Goal: Find specific page/section: Find specific page/section

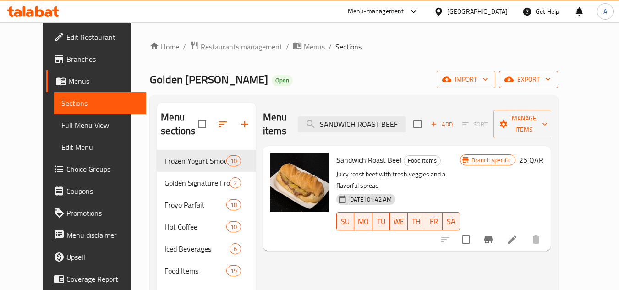
click at [551, 85] on span "export" at bounding box center [529, 79] width 44 height 11
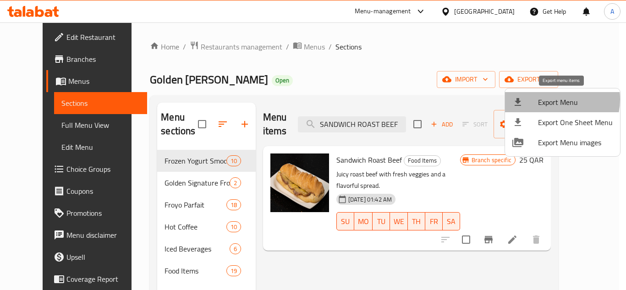
click at [551, 99] on span "Export Menu" at bounding box center [575, 102] width 75 height 11
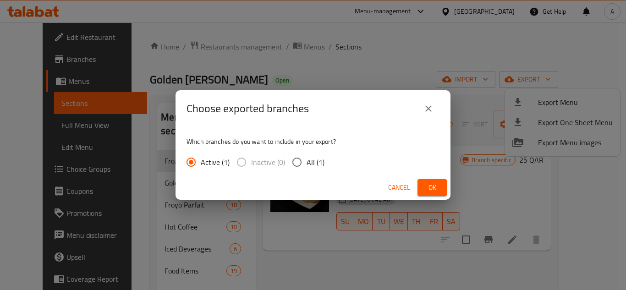
click at [323, 160] on span "All (1)" at bounding box center [316, 162] width 18 height 11
click at [307, 160] on input "All (1)" at bounding box center [296, 162] width 19 height 19
radio input "true"
click at [433, 185] on span "Ok" at bounding box center [432, 187] width 15 height 11
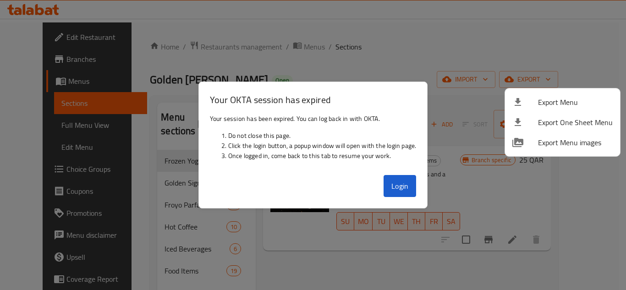
click at [405, 166] on div at bounding box center [313, 145] width 626 height 290
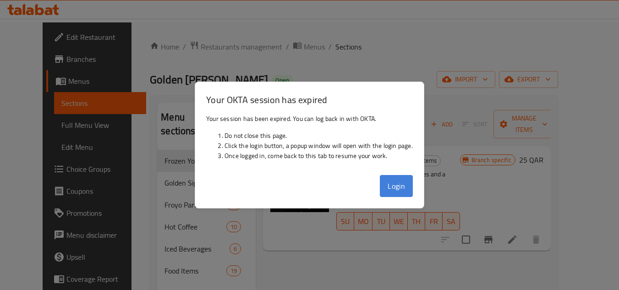
click at [405, 193] on button "Login" at bounding box center [396, 186] width 33 height 22
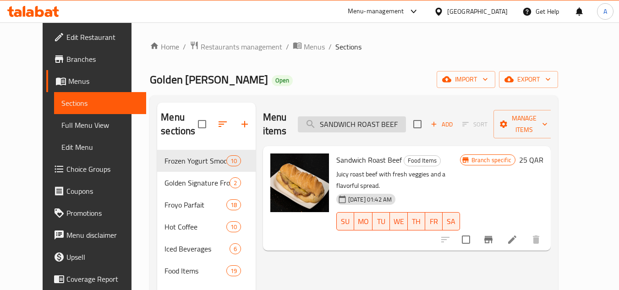
click at [367, 116] on input "SANDWICH ROAST BEEF" at bounding box center [352, 124] width 108 height 16
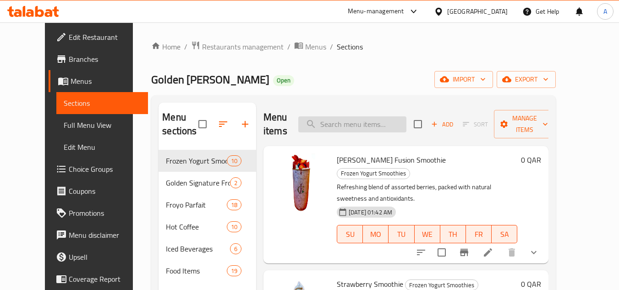
click at [367, 116] on div "Menu items Add Sort Manage items" at bounding box center [406, 125] width 285 height 44
click at [505, 7] on div "Qatar" at bounding box center [477, 11] width 61 height 10
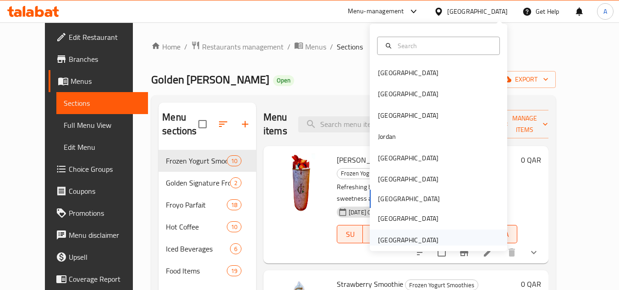
click at [397, 236] on div "[GEOGRAPHIC_DATA]" at bounding box center [408, 240] width 61 height 10
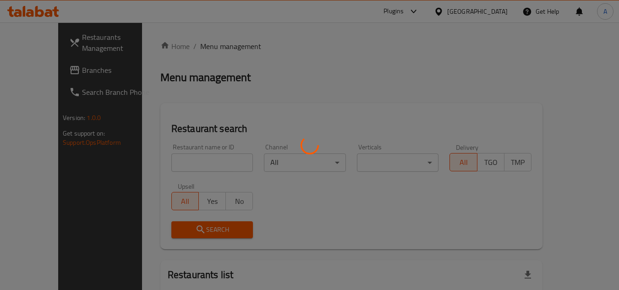
click at [270, 121] on div at bounding box center [309, 145] width 619 height 290
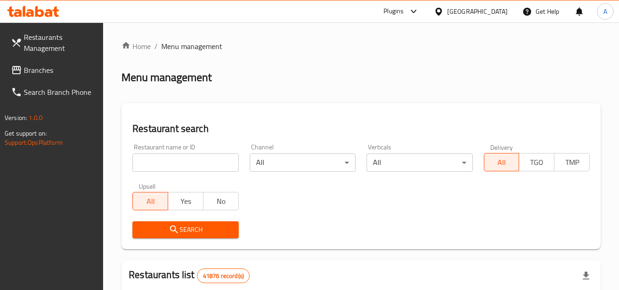
click at [174, 157] on input "search" at bounding box center [185, 163] width 106 height 18
paste input "VOCCA"
type input "VOCCA"
click button "Search" at bounding box center [185, 229] width 106 height 17
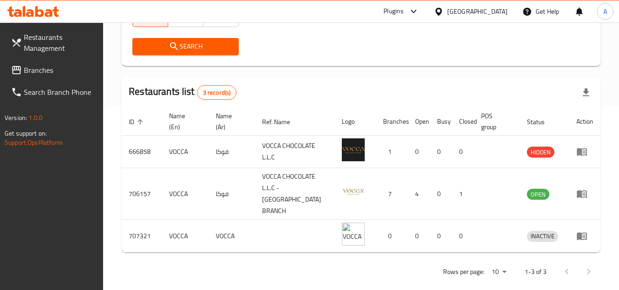
scroll to position [184, 0]
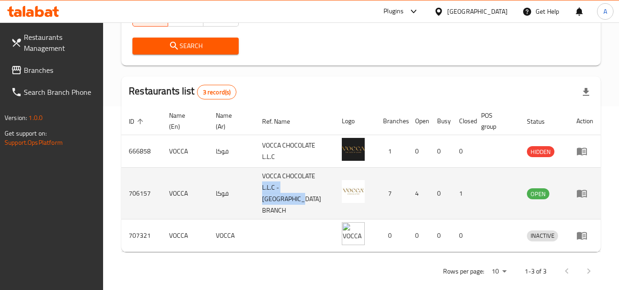
drag, startPoint x: 295, startPoint y: 203, endPoint x: 259, endPoint y: 185, distance: 40.0
click at [259, 185] on tr "706157 VOCCA فوكا VOCCA CHOCOLATE L.L.C - DUBAI BRANCH 7 4 0 1 OPEN" at bounding box center [361, 194] width 480 height 52
copy tr "فوكا VOCCA CHOCOLATE L.L.C - DUBAI BRANCH"
click at [585, 192] on icon "enhanced table" at bounding box center [584, 194] width 3 height 4
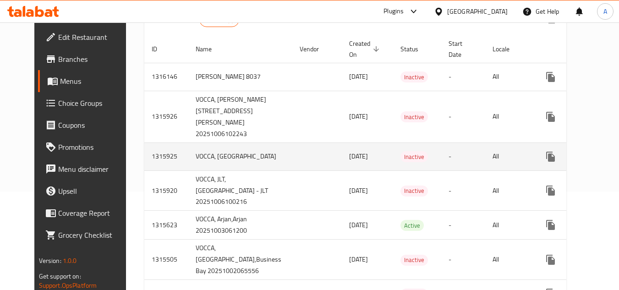
scroll to position [179, 0]
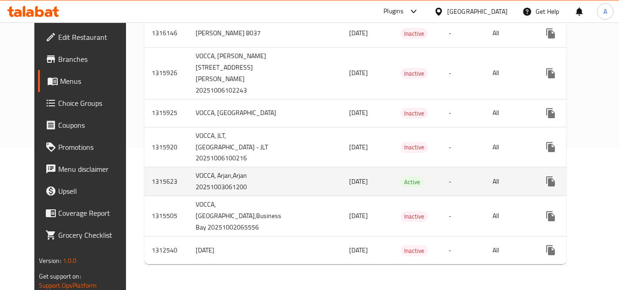
click at [152, 176] on td "1315623" at bounding box center [166, 181] width 44 height 29
drag, startPoint x: 238, startPoint y: 190, endPoint x: 174, endPoint y: 156, distance: 73.2
click at [174, 167] on tr "1315623 [PERSON_NAME],Arjan 20251003061200 [DATE] Active - All" at bounding box center [389, 181] width 491 height 29
click at [401, 177] on span "Active" at bounding box center [412, 182] width 23 height 11
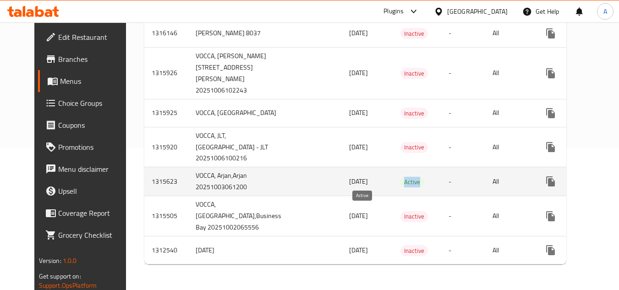
click at [401, 177] on span "Active" at bounding box center [412, 182] width 23 height 11
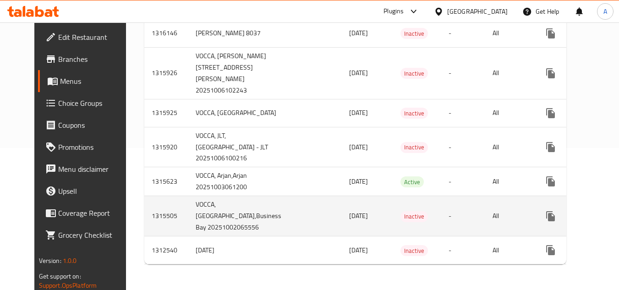
click at [233, 196] on td "VOCCA, [GEOGRAPHIC_DATA],Business Bay 20251002065556" at bounding box center [240, 216] width 104 height 40
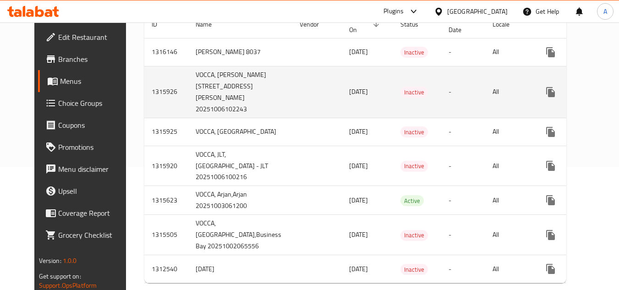
scroll to position [138, 0]
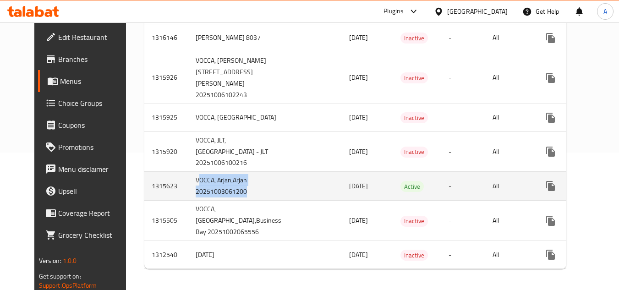
drag, startPoint x: 226, startPoint y: 229, endPoint x: 176, endPoint y: 204, distance: 56.2
click at [188, 201] on td "VOCCA, Arjan,Arjan 20251003061200" at bounding box center [240, 186] width 104 height 29
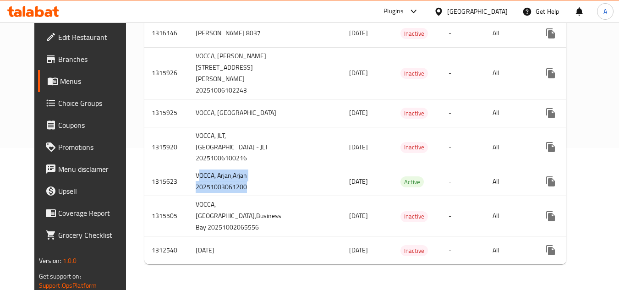
scroll to position [0, 0]
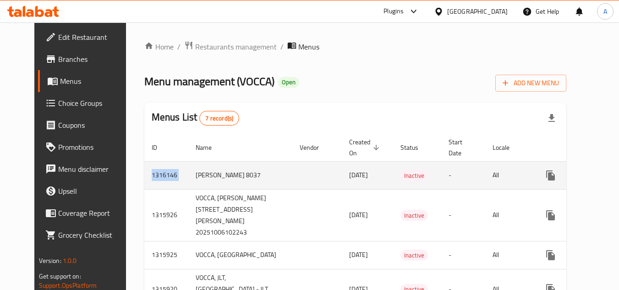
drag, startPoint x: 130, startPoint y: 168, endPoint x: 165, endPoint y: 168, distance: 35.3
click at [165, 168] on tr "1316146 [PERSON_NAME] 8037 [DATE] Inactive - All" at bounding box center [389, 175] width 491 height 28
drag, startPoint x: 325, startPoint y: 167, endPoint x: 132, endPoint y: 164, distance: 193.0
click at [144, 164] on tr "1316146 [PERSON_NAME] 8037 [DATE] Inactive - All" at bounding box center [389, 175] width 491 height 28
click at [191, 165] on td "[PERSON_NAME] 8037" at bounding box center [240, 175] width 104 height 28
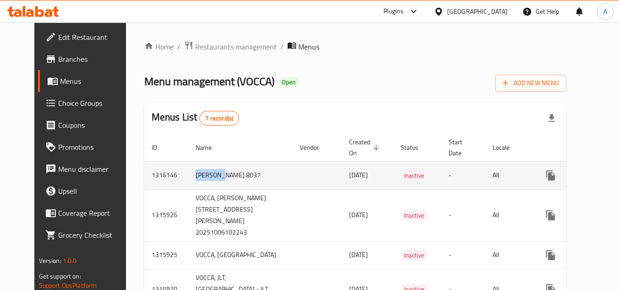
click at [191, 165] on td "[PERSON_NAME] 8037" at bounding box center [240, 175] width 104 height 28
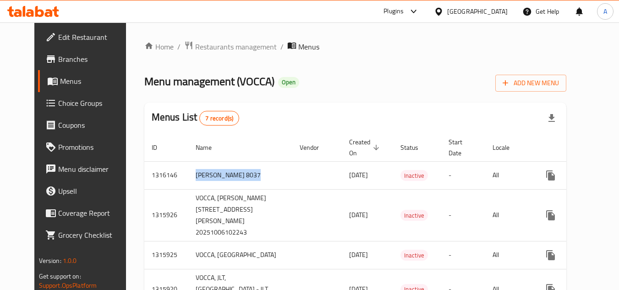
click at [58, 60] on span "Branches" at bounding box center [94, 59] width 72 height 11
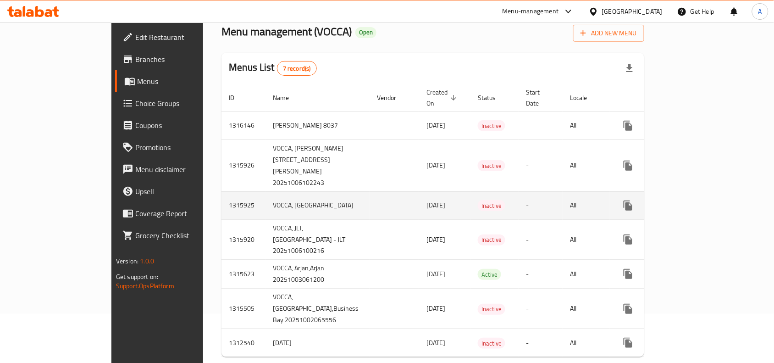
scroll to position [106, 0]
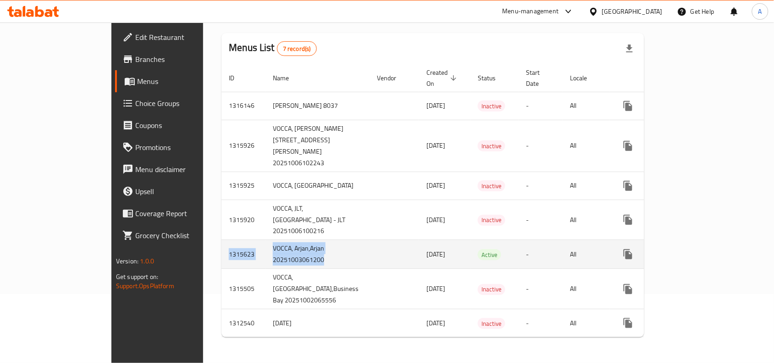
drag, startPoint x: 154, startPoint y: 243, endPoint x: 273, endPoint y: 265, distance: 120.8
click at [273, 265] on tr "1315623 [PERSON_NAME],Arjan 20251003061200 [DATE] Active - All" at bounding box center [466, 254] width 491 height 29
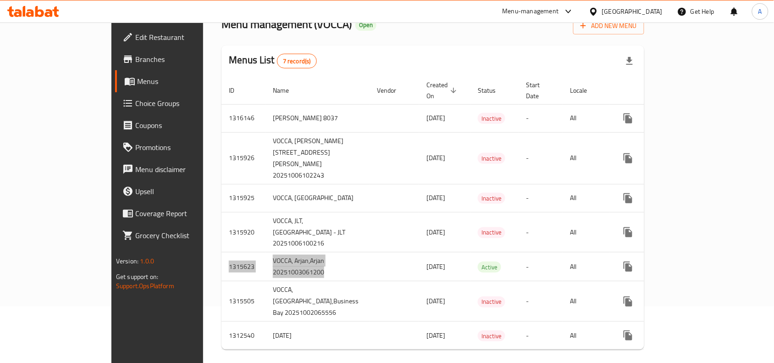
scroll to position [0, 0]
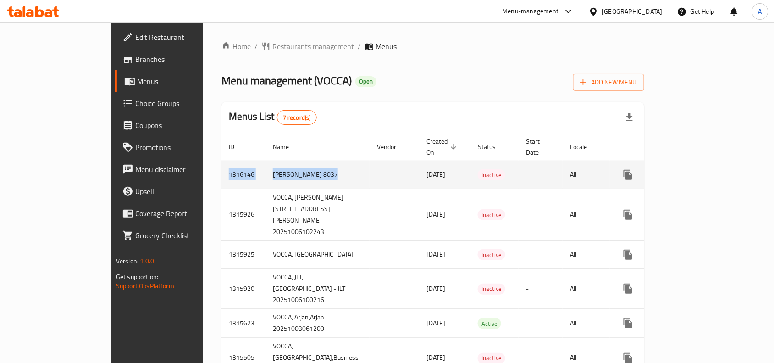
drag, startPoint x: 154, startPoint y: 163, endPoint x: 273, endPoint y: 163, distance: 119.2
click at [273, 163] on tr "1316146 [PERSON_NAME] 8037 [DATE] Inactive - All" at bounding box center [466, 174] width 491 height 28
copy tr "1316146 [PERSON_NAME] 8037"
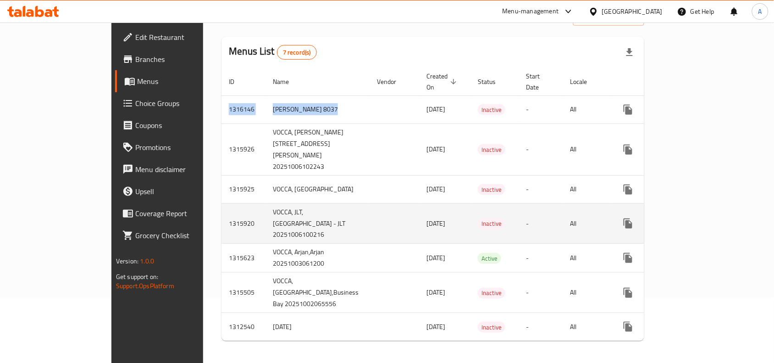
scroll to position [106, 0]
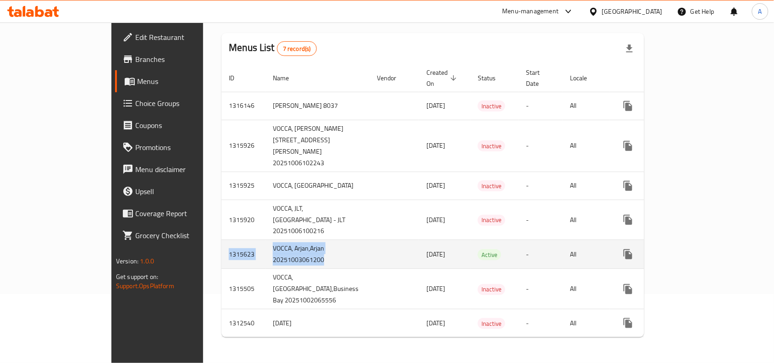
drag, startPoint x: 265, startPoint y: 257, endPoint x: 152, endPoint y: 238, distance: 113.8
click at [221, 240] on tr "1315623 [PERSON_NAME],Arjan 20251003061200 [DATE] Active - All" at bounding box center [466, 254] width 491 height 29
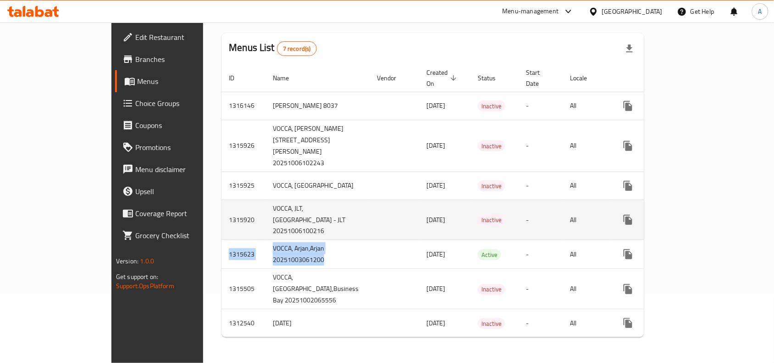
copy tr "1315623 [PERSON_NAME],Arjan 20251003061200"
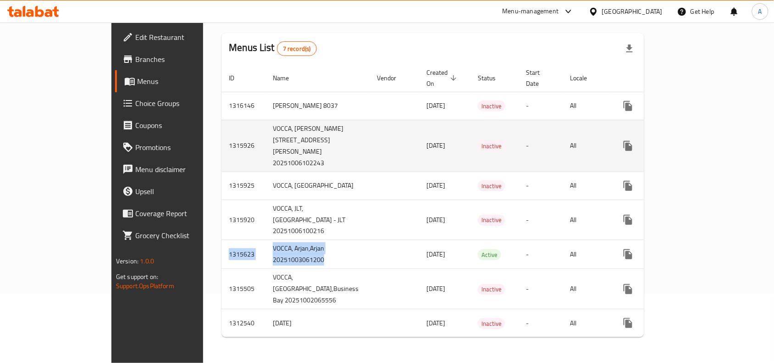
scroll to position [0, 0]
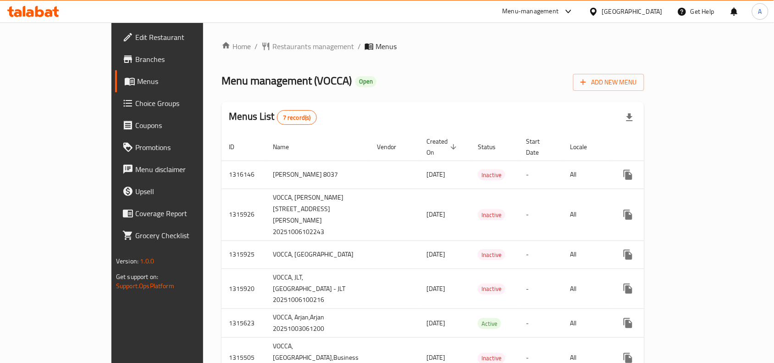
click at [416, 72] on div "Menu management ( VOCCA ) Open Add New Menu" at bounding box center [432, 80] width 423 height 21
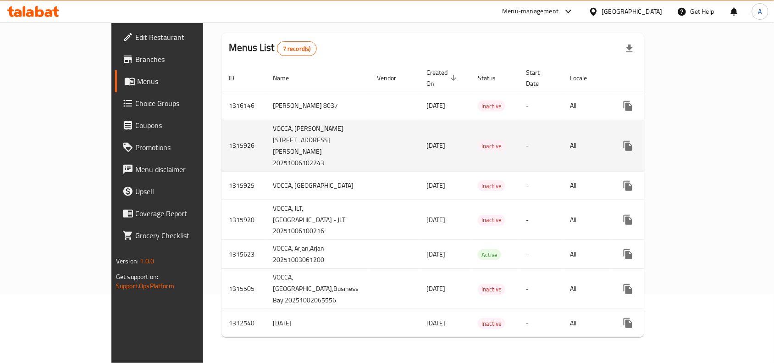
scroll to position [106, 0]
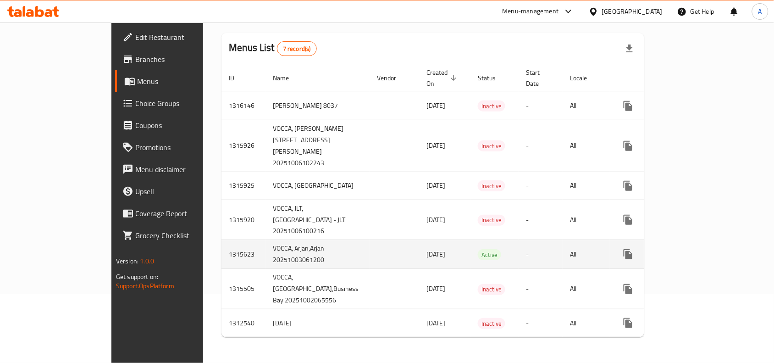
drag, startPoint x: 307, startPoint y: 248, endPoint x: 358, endPoint y: 253, distance: 51.6
click at [358, 253] on tr "1315623 [PERSON_NAME],Arjan 20251003061200 [DATE] Active - All" at bounding box center [466, 254] width 491 height 29
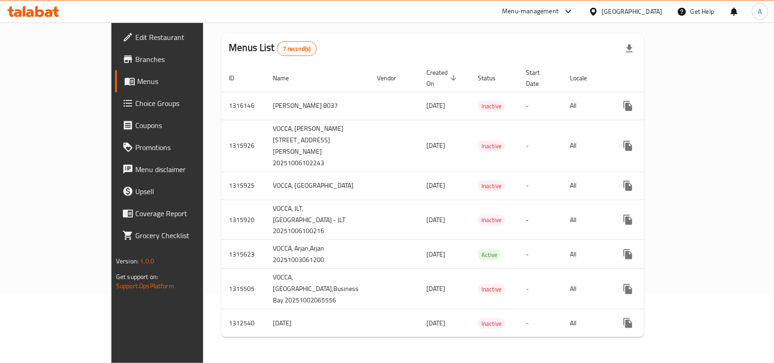
click at [135, 60] on span "Branches" at bounding box center [184, 59] width 98 height 11
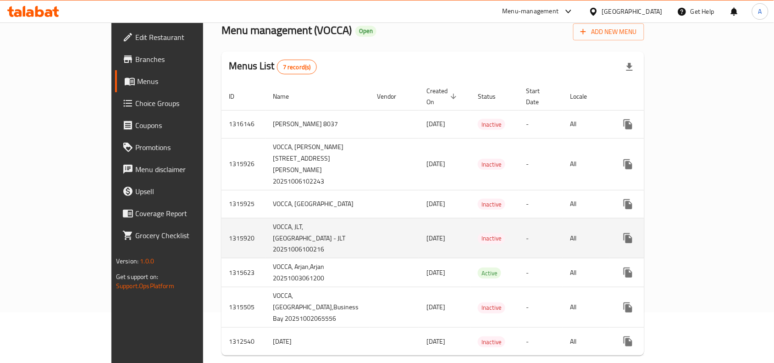
scroll to position [106, 0]
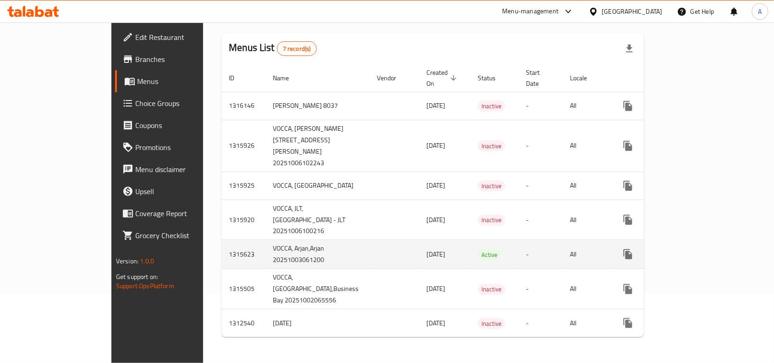
drag, startPoint x: 352, startPoint y: 249, endPoint x: 148, endPoint y: 246, distance: 204.0
click at [221, 246] on tr "1315623 [PERSON_NAME],Arjan 20251003061200 [DATE] Active - All" at bounding box center [466, 254] width 491 height 29
copy tr "1315623 VOCCA, Arjan,Arjan 20251003061200 03/10/2025"
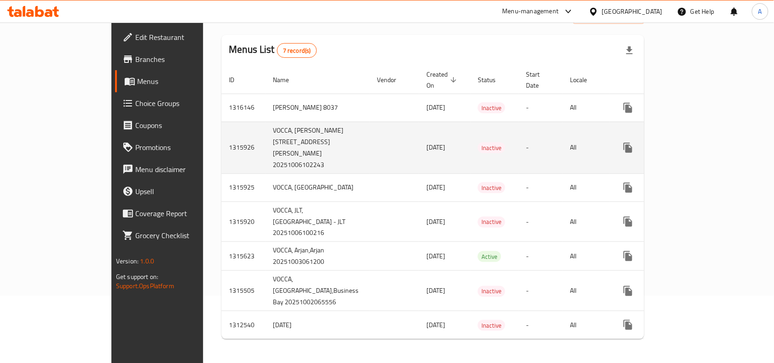
scroll to position [0, 0]
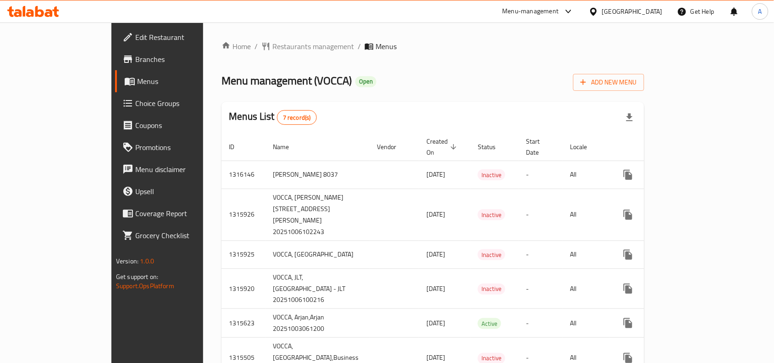
click at [520, 93] on div "Home / Restaurants management / Menus Menu management ( VOCCA ) Open Add New Me…" at bounding box center [432, 227] width 423 height 372
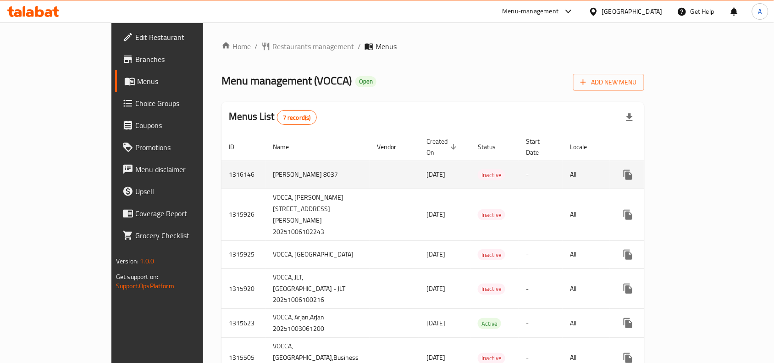
click at [221, 160] on td "1316146" at bounding box center [243, 174] width 44 height 28
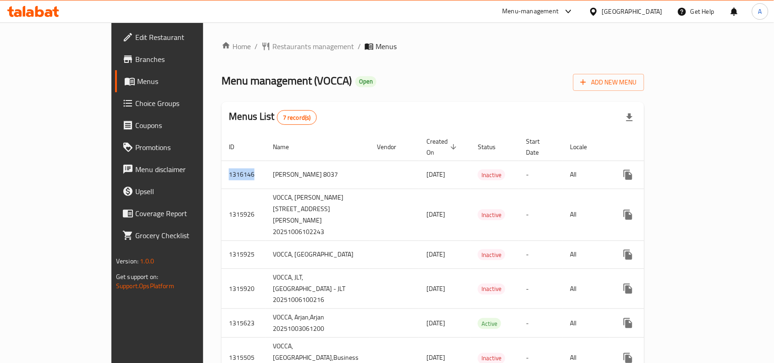
copy td "1316146"
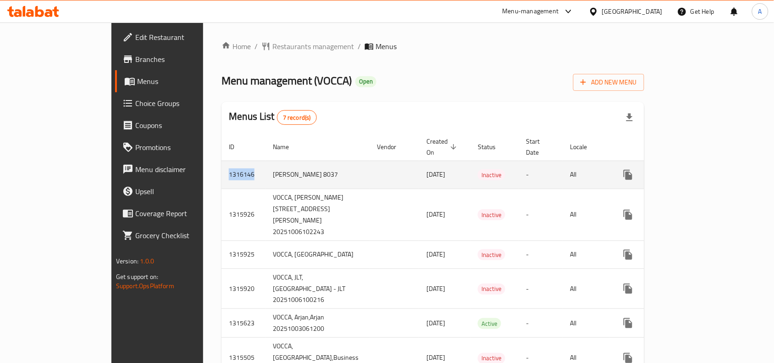
click at [221, 163] on td "1316146" at bounding box center [243, 174] width 44 height 28
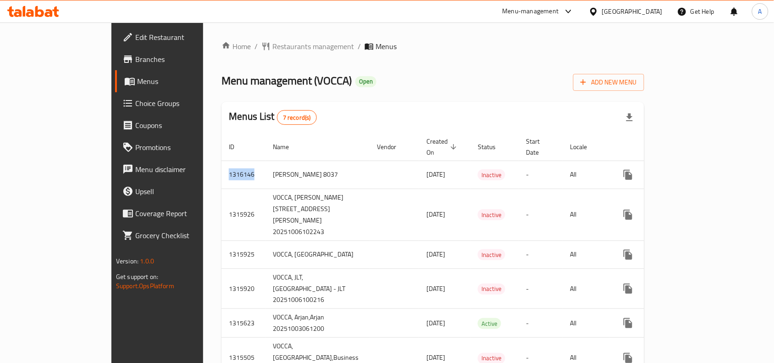
copy td "1316146"
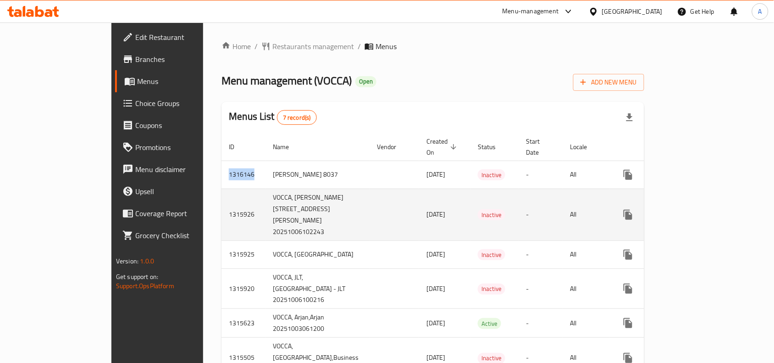
drag, startPoint x: 352, startPoint y: 176, endPoint x: 231, endPoint y: 184, distance: 121.8
click at [258, 182] on tbody "1316146 mostafa ali 8037 07/10/2025 Inactive - All 1315926 VOCCA, Al Hamidiya 2…" at bounding box center [466, 282] width 491 height 245
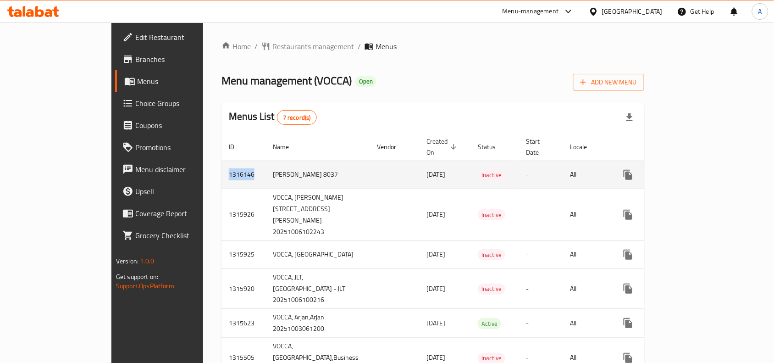
click at [470, 160] on td "Inactive" at bounding box center [494, 174] width 48 height 28
drag, startPoint x: 187, startPoint y: 172, endPoint x: 292, endPoint y: 165, distance: 105.2
click at [292, 165] on tr "1316146 [PERSON_NAME] 8037 [DATE] Inactive - All" at bounding box center [466, 174] width 491 height 28
click at [369, 165] on td "enhanced table" at bounding box center [394, 174] width 50 height 28
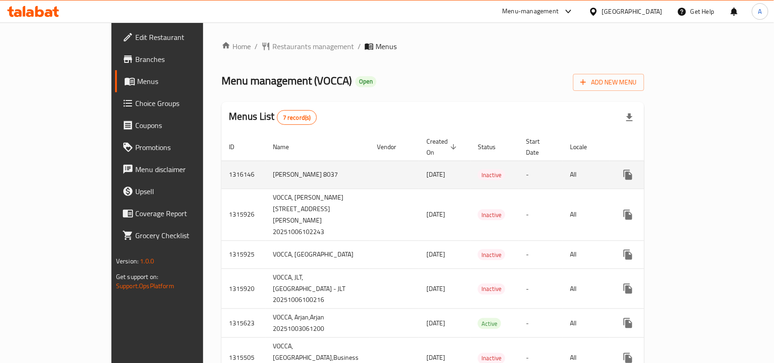
click at [369, 165] on td "enhanced table" at bounding box center [394, 174] width 50 height 28
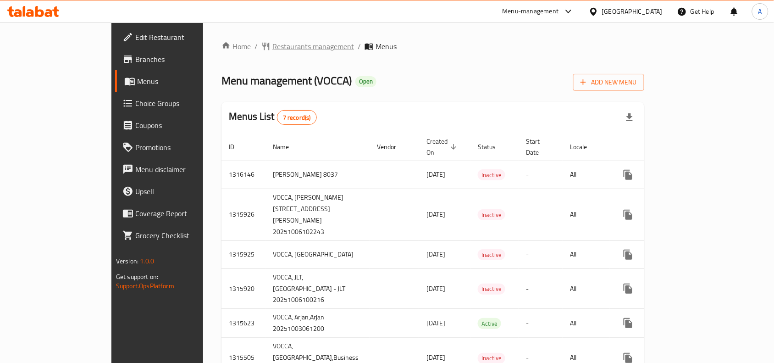
click at [272, 49] on span "Restaurants management" at bounding box center [313, 46] width 82 height 11
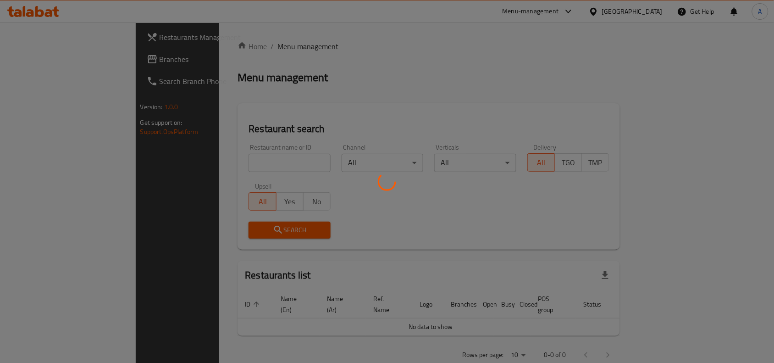
click at [284, 156] on div at bounding box center [387, 181] width 774 height 363
click at [187, 165] on div at bounding box center [387, 181] width 774 height 363
click at [253, 160] on div at bounding box center [387, 181] width 774 height 363
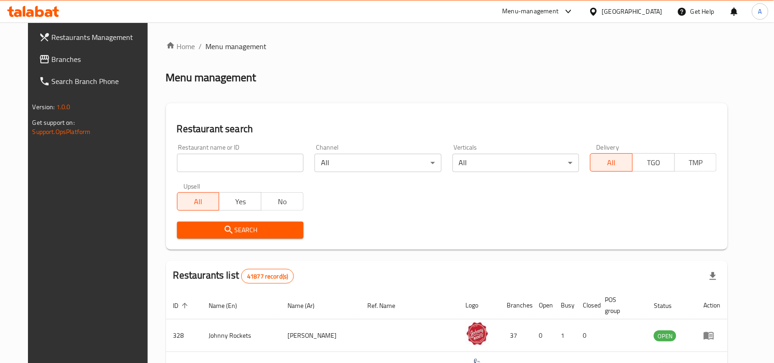
click at [252, 157] on input "search" at bounding box center [240, 163] width 127 height 18
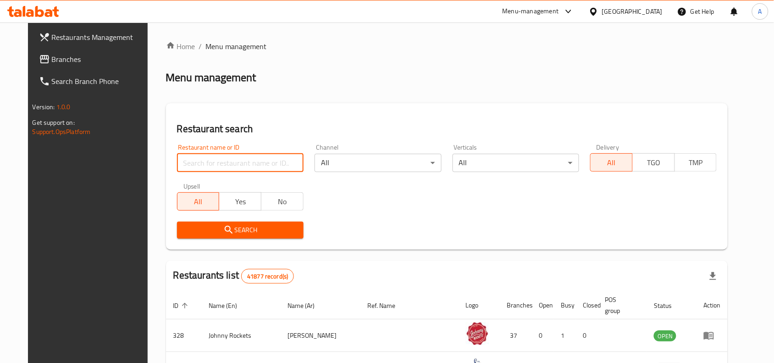
paste input "685123"
type input "685123"
click at [220, 238] on div "Search" at bounding box center [240, 230] width 138 height 28
click at [243, 225] on span "Search" at bounding box center [240, 229] width 112 height 11
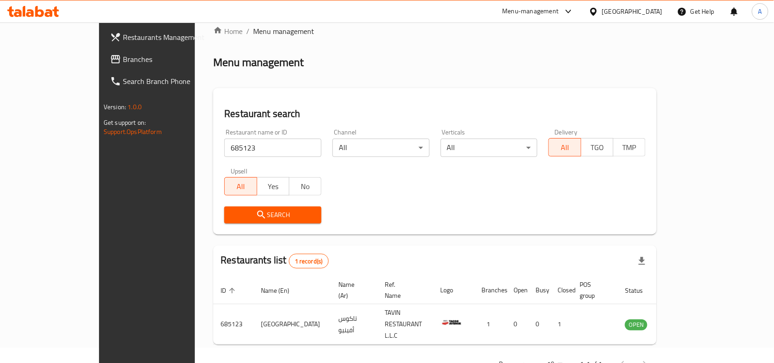
scroll to position [28, 0]
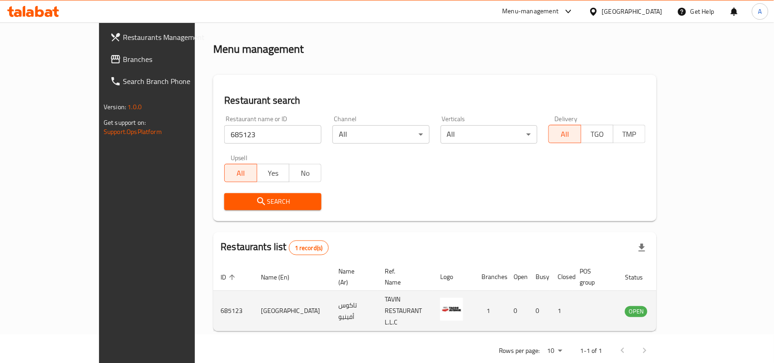
click at [254, 299] on td "Tacos Avenue" at bounding box center [292, 311] width 77 height 40
click at [684, 305] on icon "enhanced table" at bounding box center [678, 310] width 11 height 11
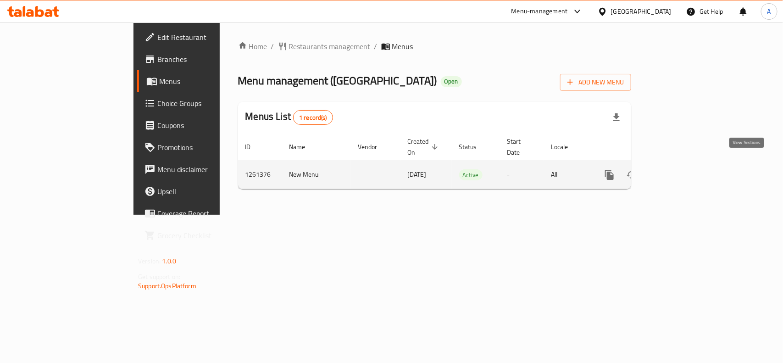
click at [686, 165] on link "enhanced table" at bounding box center [675, 175] width 22 height 22
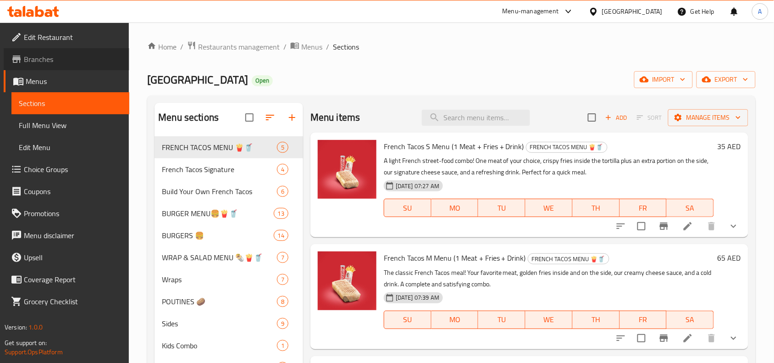
click at [58, 63] on span "Branches" at bounding box center [73, 59] width 98 height 11
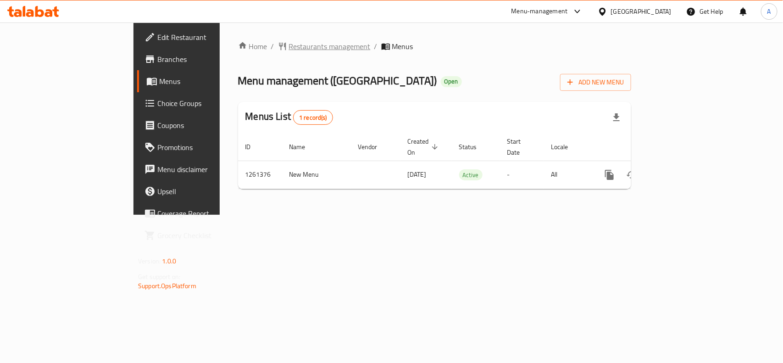
click at [289, 45] on span "Restaurants management" at bounding box center [330, 46] width 82 height 11
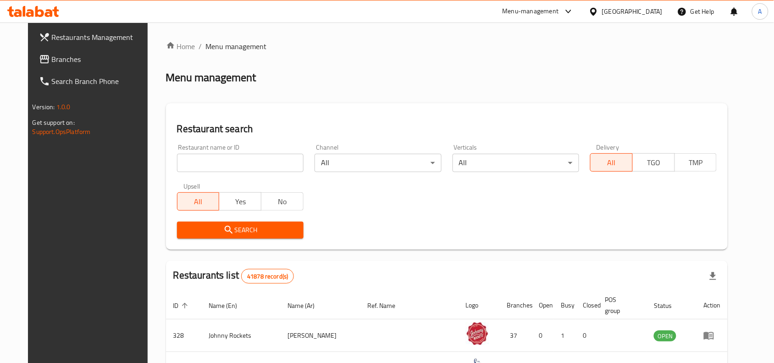
click at [628, 14] on div "[GEOGRAPHIC_DATA]" at bounding box center [632, 11] width 61 height 10
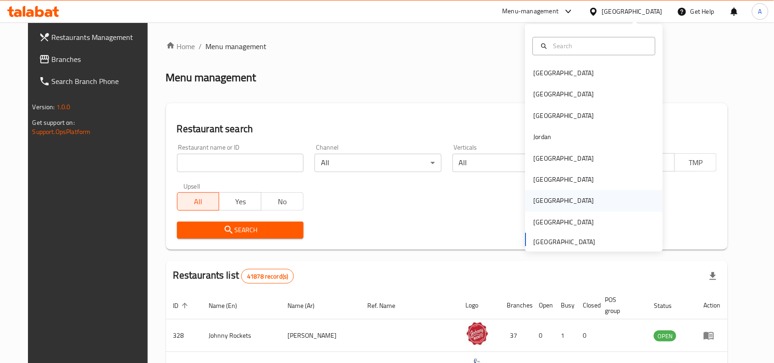
click at [573, 203] on div "Qatar" at bounding box center [594, 200] width 138 height 21
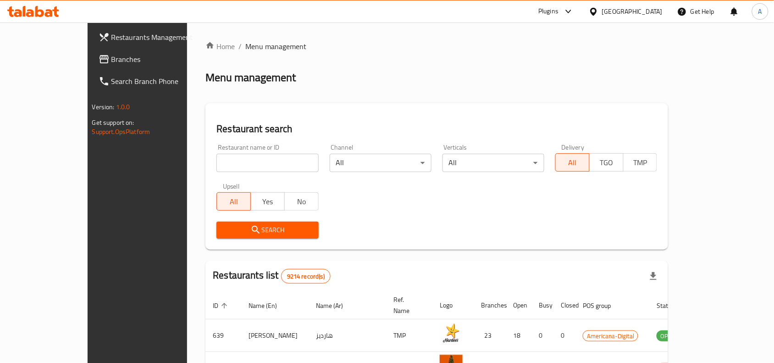
click at [276, 154] on input "search" at bounding box center [267, 163] width 102 height 18
paste input "1624"
type input "1624"
click at [250, 226] on icon "submit" at bounding box center [255, 229] width 11 height 11
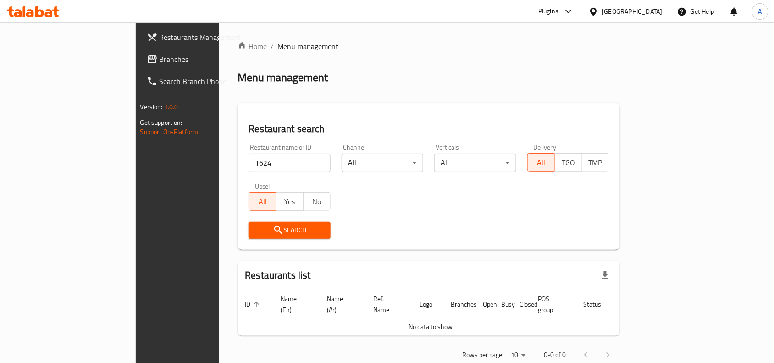
scroll to position [12, 0]
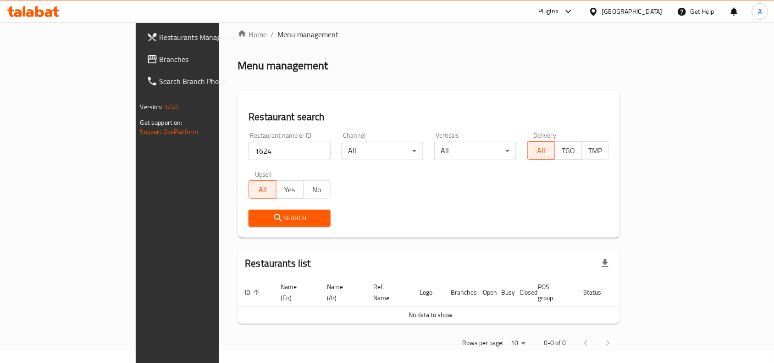
click at [139, 66] on link "Branches" at bounding box center [202, 59] width 126 height 22
